Goal: Information Seeking & Learning: Learn about a topic

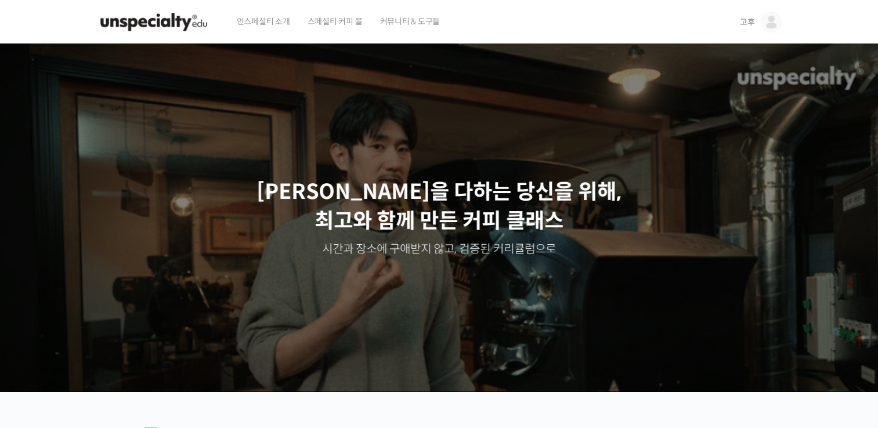
click at [743, 25] on span "고후" at bounding box center [747, 22] width 15 height 10
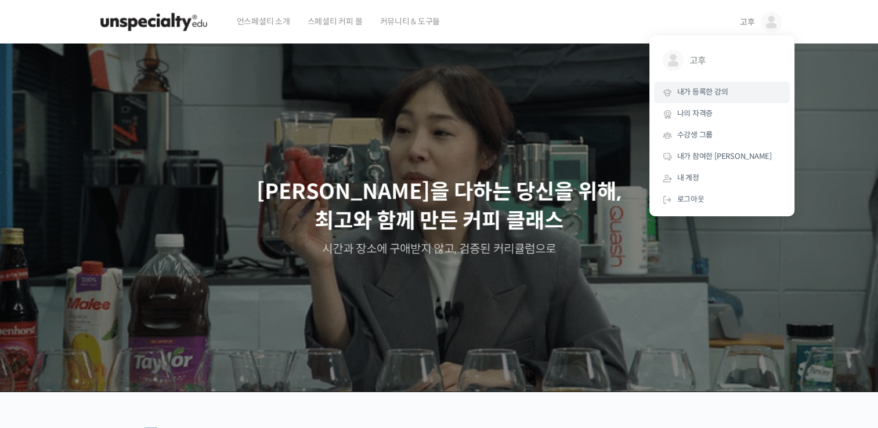
click at [727, 90] on span "내가 등록한 강의" at bounding box center [702, 92] width 51 height 10
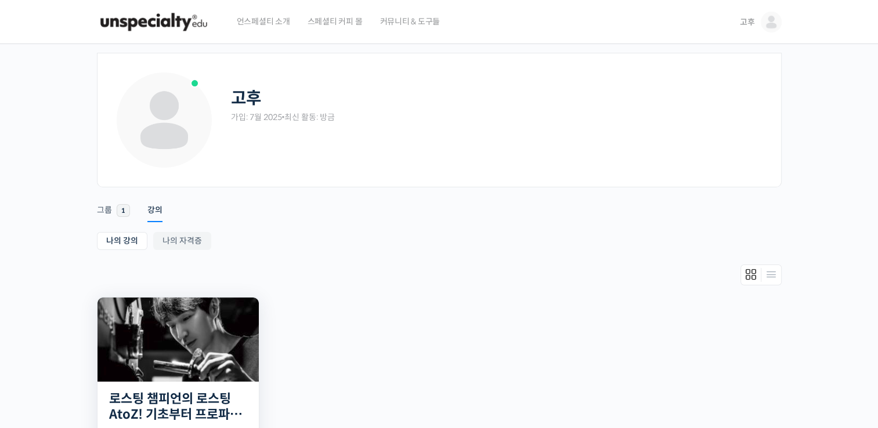
click at [219, 349] on img at bounding box center [177, 340] width 161 height 84
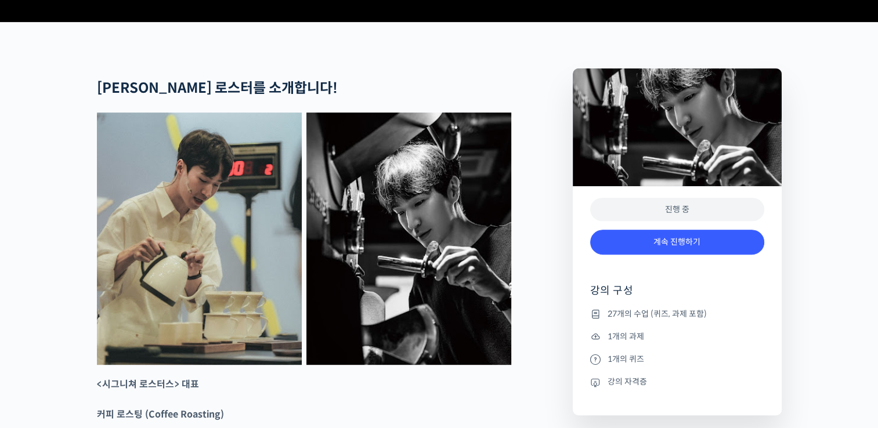
scroll to position [580, 0]
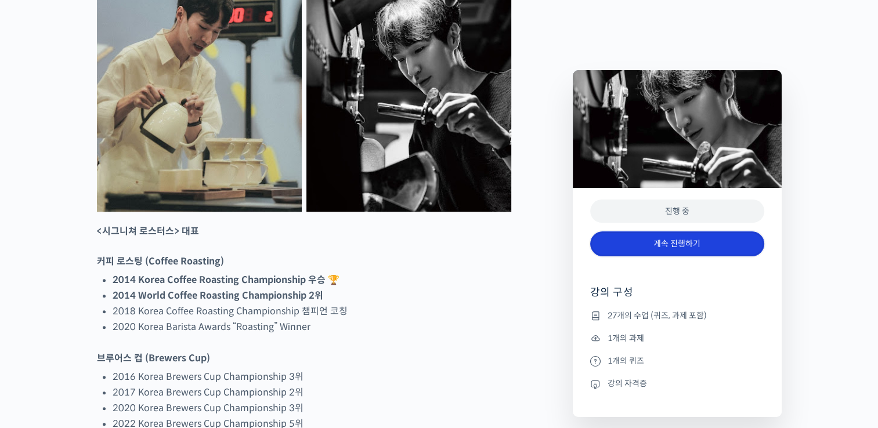
click at [667, 237] on link "계속 진행하기" at bounding box center [677, 244] width 174 height 25
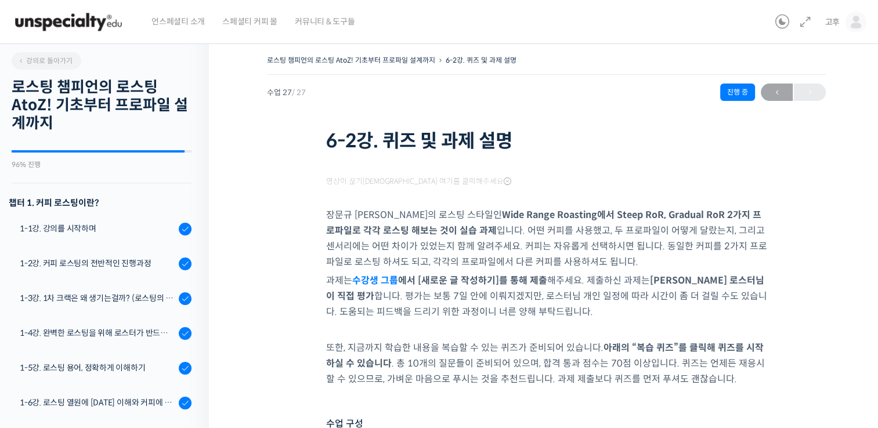
scroll to position [875, 0]
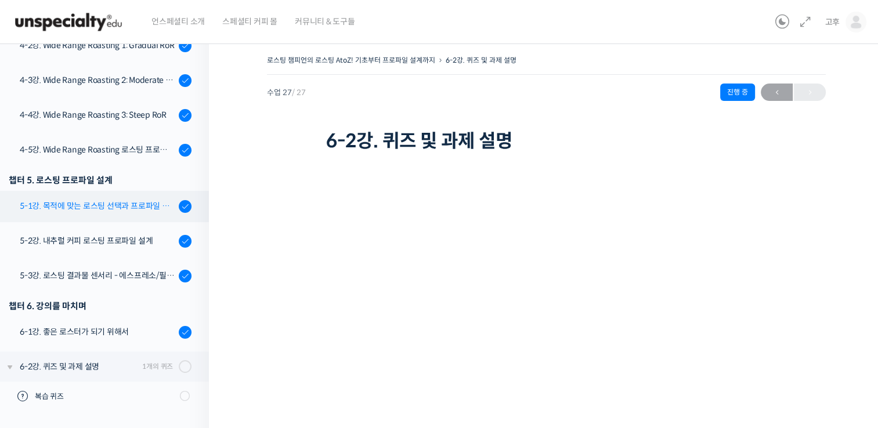
click at [111, 204] on div "5-1강. 목적에 맞는 로스팅 선택과 프로파일 설계" at bounding box center [98, 206] width 156 height 13
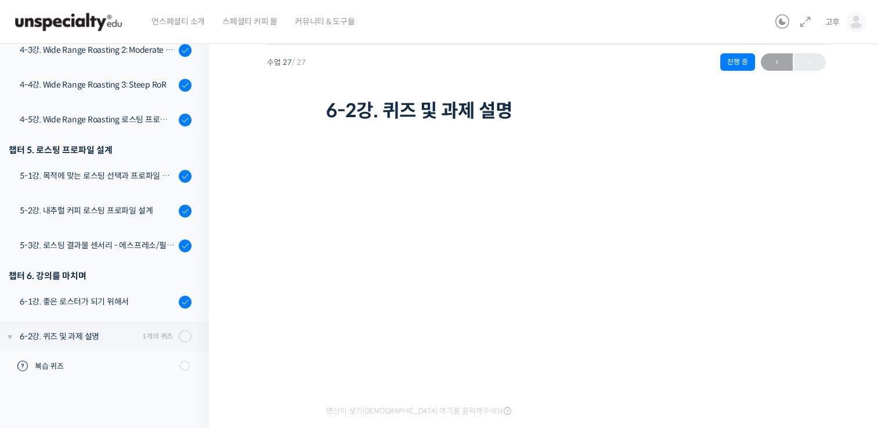
scroll to position [58, 0]
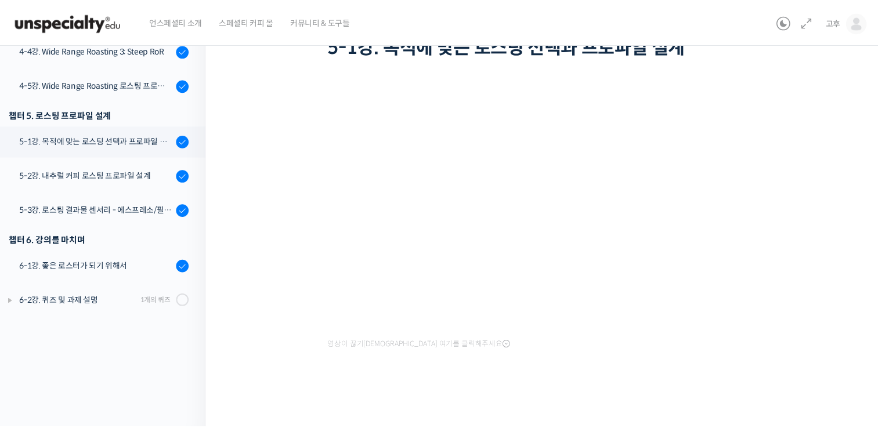
scroll to position [773, 0]
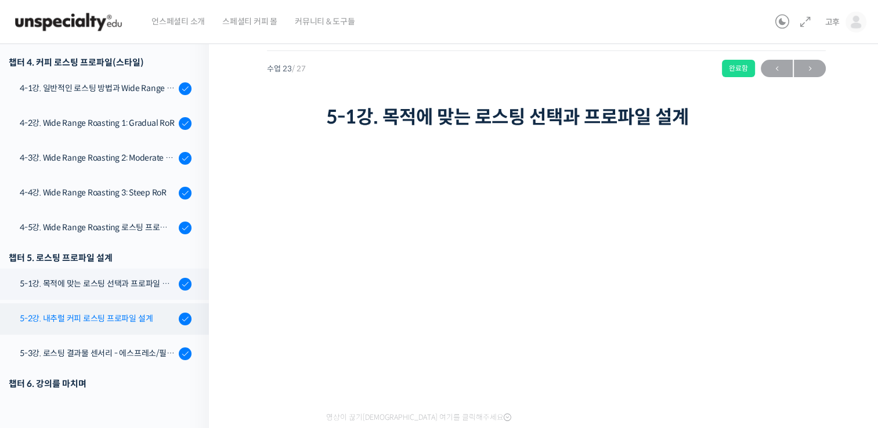
click at [118, 320] on div "5-2강. 내추럴 커피 로스팅 프로파일 설계" at bounding box center [98, 318] width 156 height 13
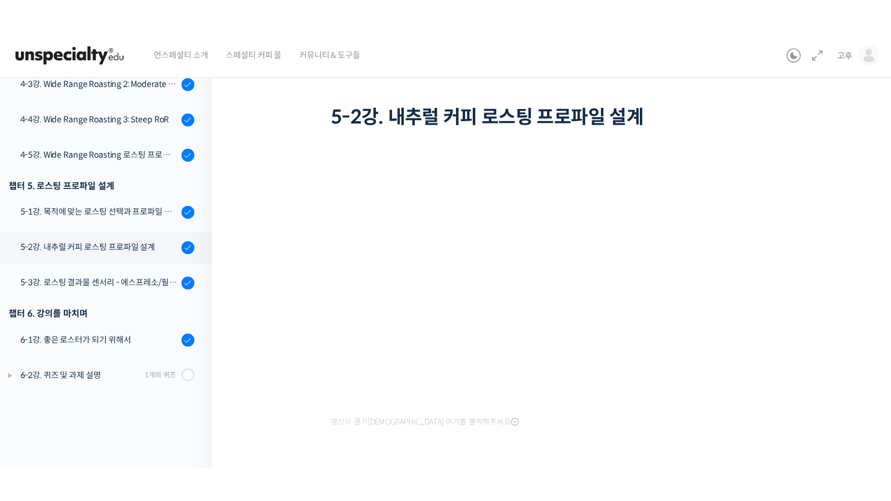
scroll to position [773, 0]
